Goal: Transaction & Acquisition: Purchase product/service

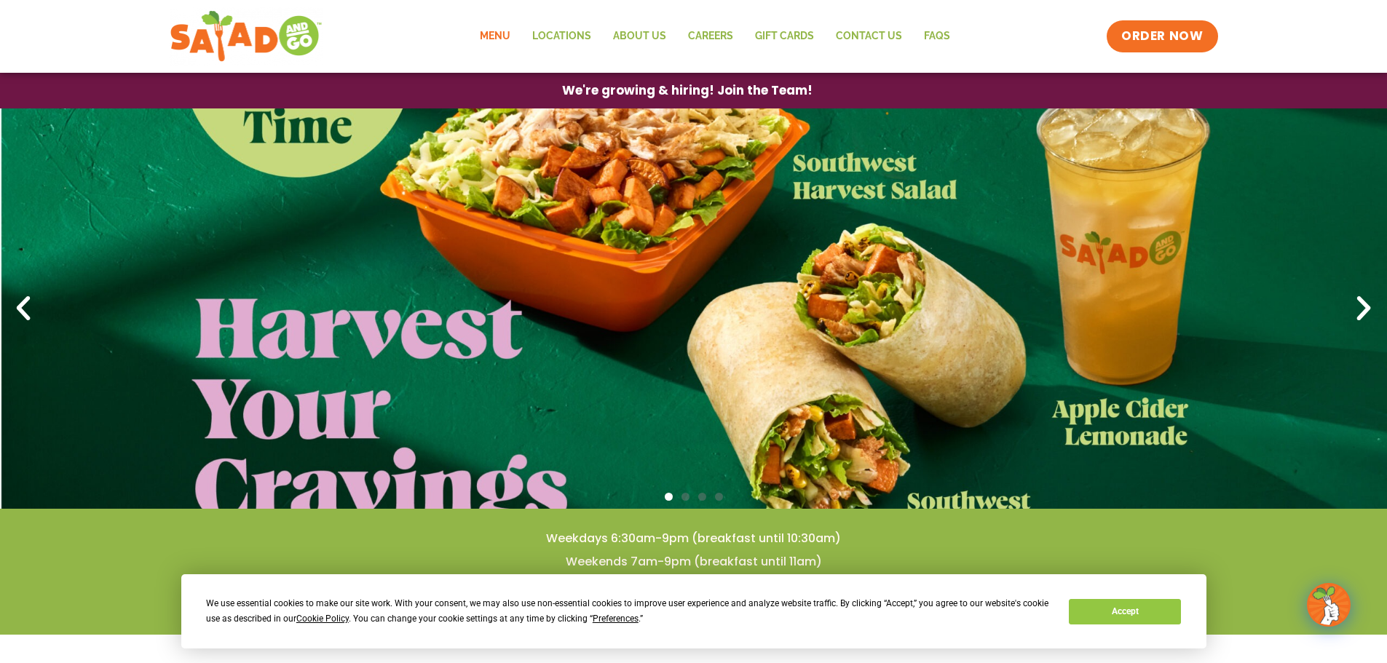
click at [504, 33] on link "Menu" at bounding box center [495, 36] width 52 height 33
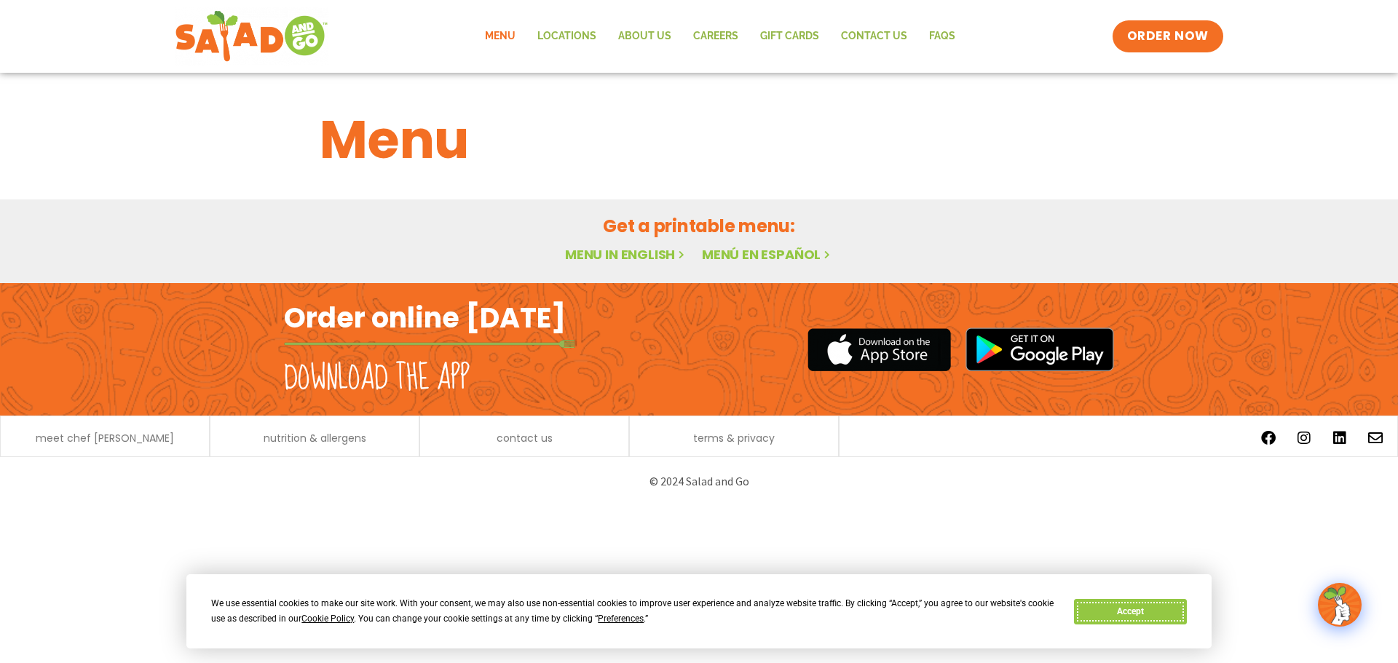
click at [1147, 614] on button "Accept" at bounding box center [1130, 611] width 112 height 25
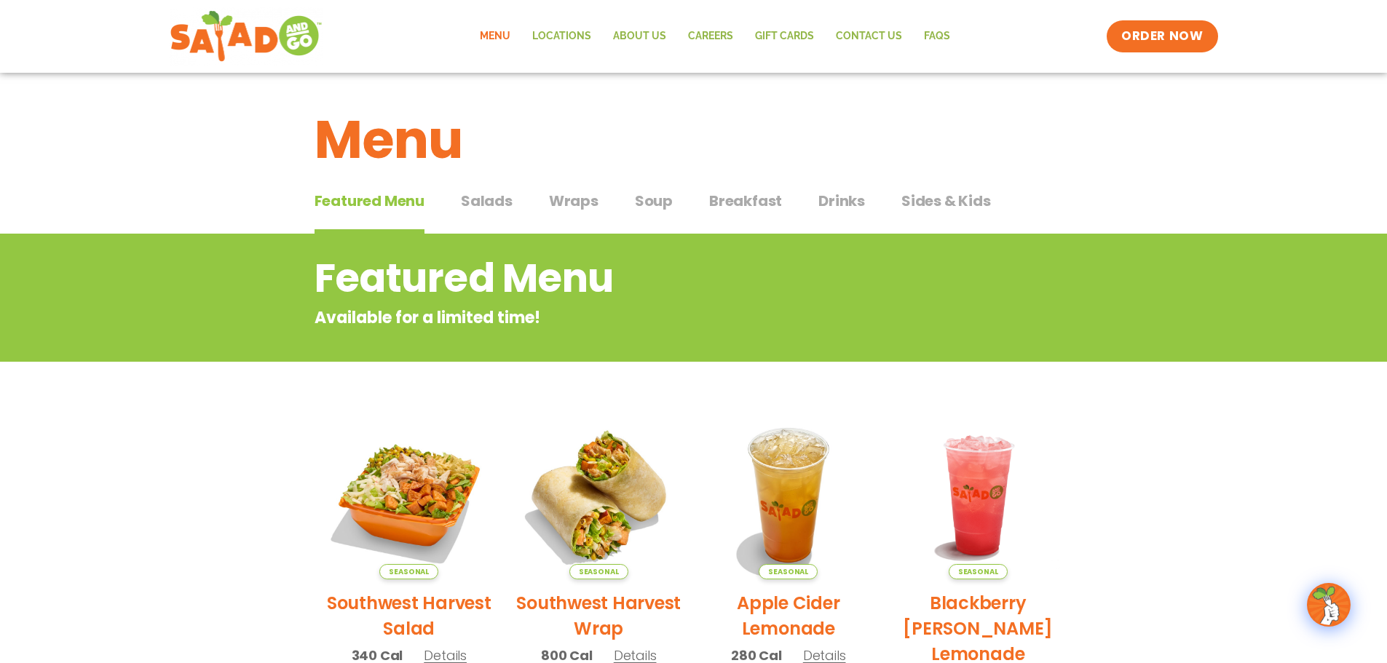
click at [642, 202] on span "Soup" at bounding box center [654, 201] width 38 height 22
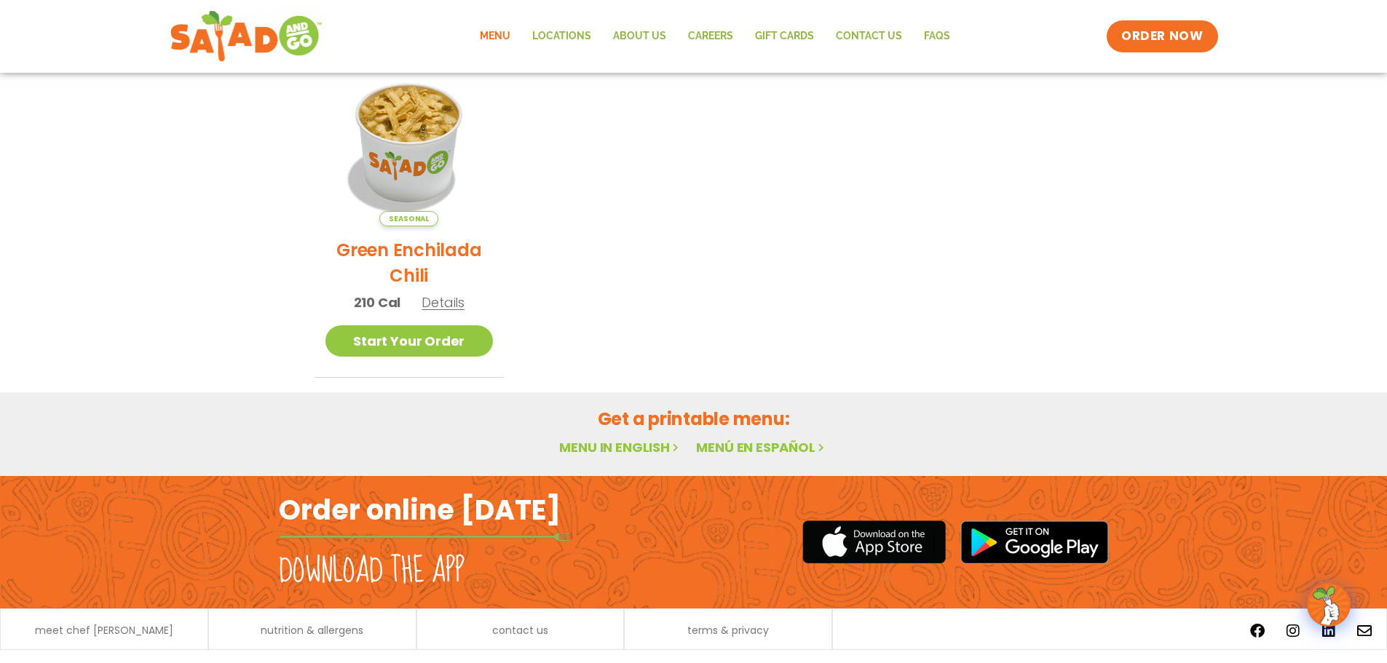
scroll to position [413, 0]
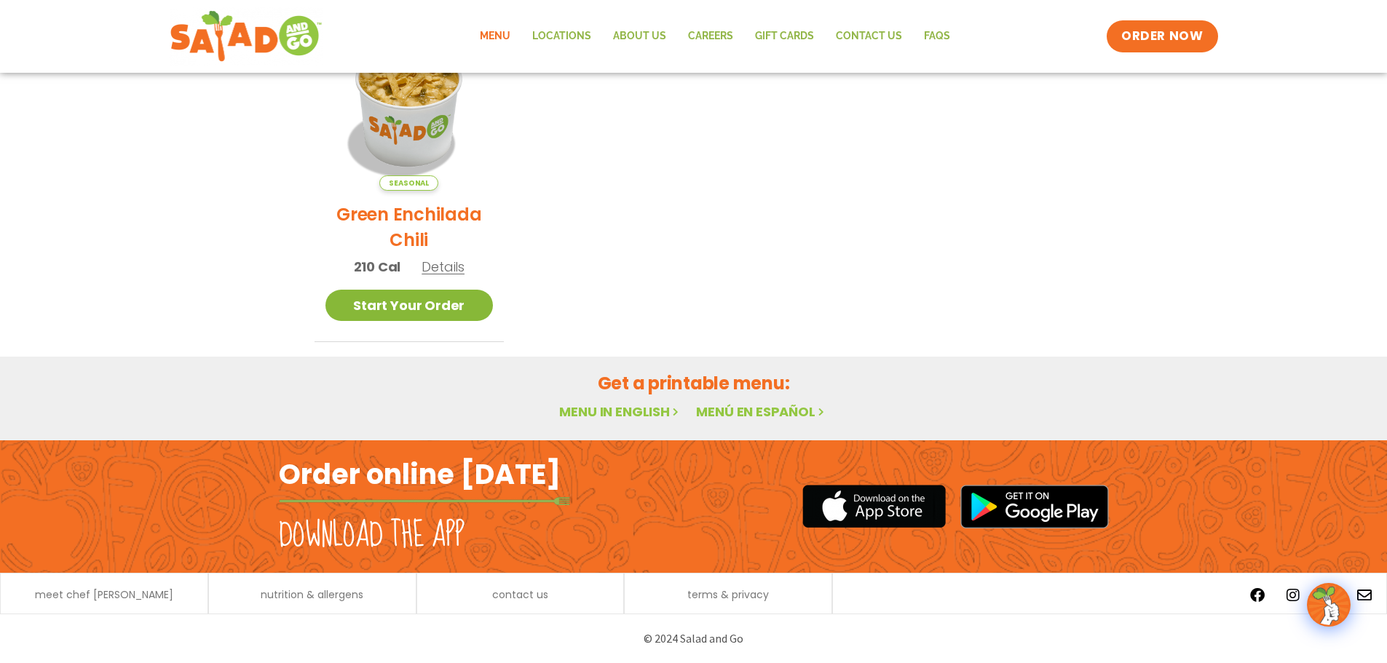
click at [391, 307] on link "Start Your Order" at bounding box center [409, 305] width 168 height 31
